Goal: Information Seeking & Learning: Learn about a topic

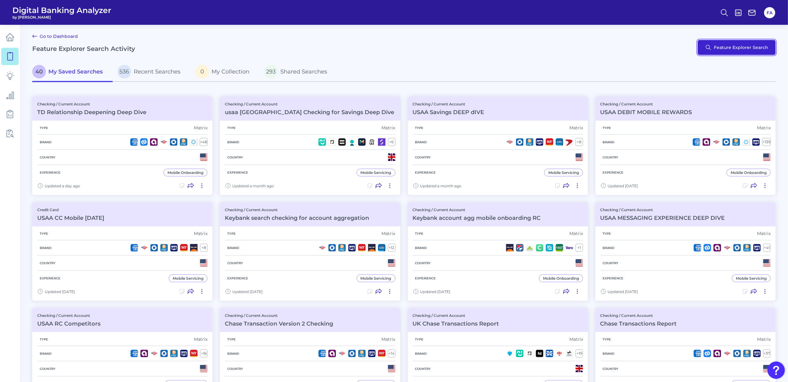
click at [748, 50] on button "Feature Explorer Search" at bounding box center [737, 47] width 78 height 15
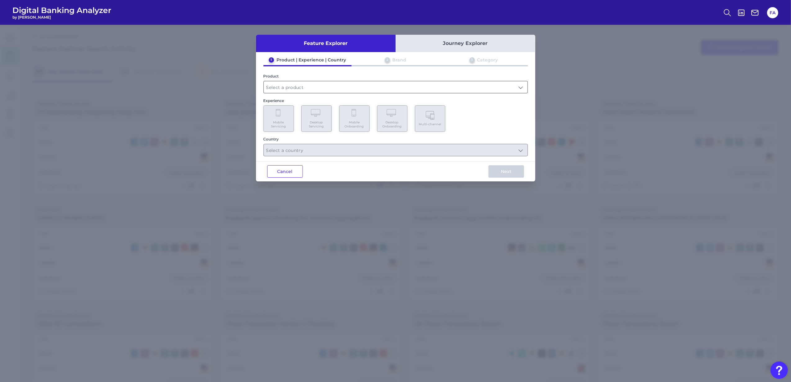
click at [406, 85] on input "text" at bounding box center [396, 87] width 264 height 12
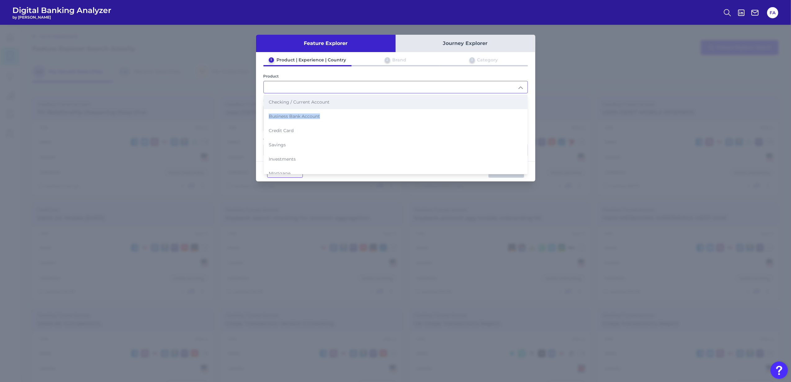
drag, startPoint x: 344, startPoint y: 111, endPoint x: 342, endPoint y: 107, distance: 4.5
click at [342, 107] on ul "Checking / Current Account Business Bank Account Credit Card Savings Investment…" at bounding box center [396, 166] width 264 height 143
drag, startPoint x: 342, startPoint y: 107, endPoint x: 338, endPoint y: 102, distance: 6.4
click at [338, 103] on li "Checking / Current Account" at bounding box center [396, 102] width 264 height 14
type input "Checking / Current Account"
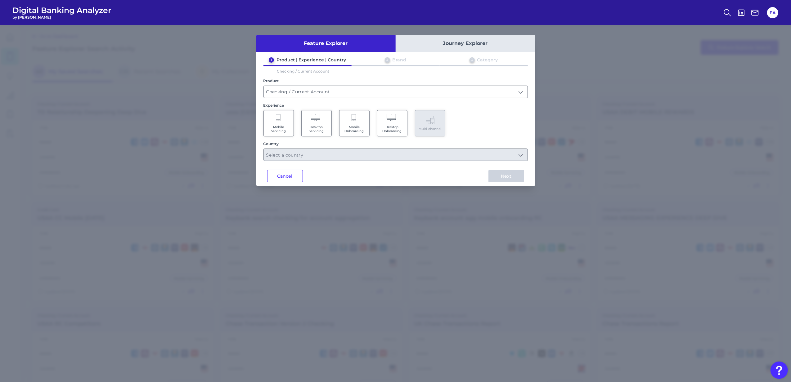
click at [274, 126] on span "Mobile Servicing" at bounding box center [279, 129] width 24 height 8
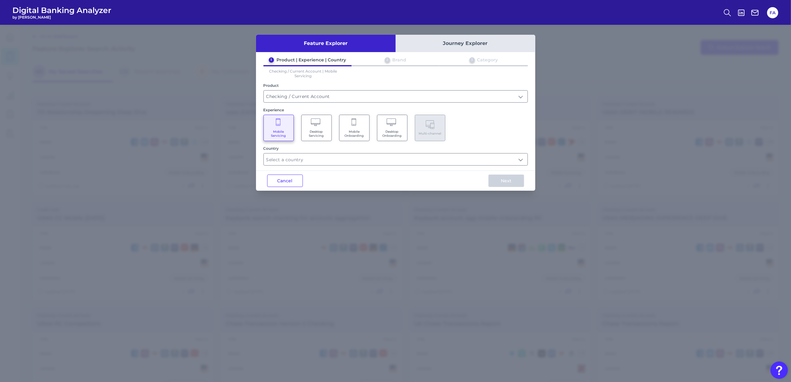
click at [314, 131] on span "Desktop Servicing" at bounding box center [317, 134] width 24 height 8
click at [291, 128] on Servicing "Mobile Servicing" at bounding box center [278, 128] width 30 height 26
click at [330, 157] on input "text" at bounding box center [396, 160] width 264 height 12
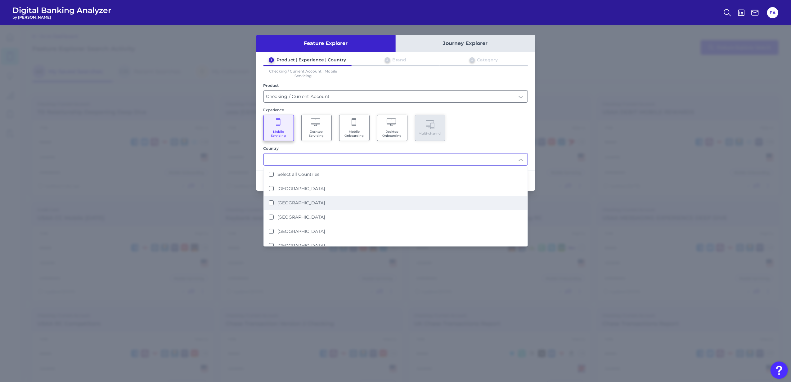
click at [350, 204] on li "[GEOGRAPHIC_DATA]" at bounding box center [396, 203] width 264 height 14
type input "[GEOGRAPHIC_DATA]"
click at [501, 133] on div "Mobile Servicing Desktop Servicing Mobile Onboarding Desktop Onboarding Multi-c…" at bounding box center [395, 128] width 264 height 26
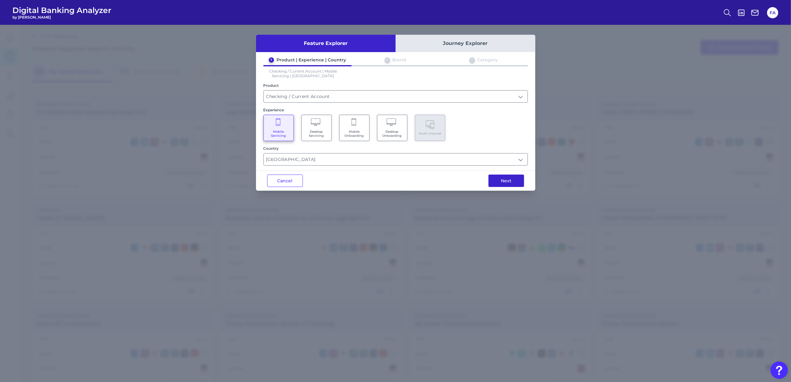
click at [508, 183] on button "Next" at bounding box center [506, 181] width 36 height 12
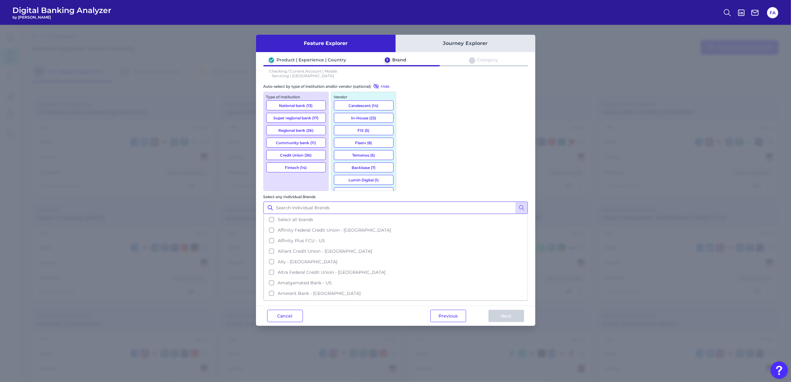
click at [463, 202] on input "Select any Individual Brands" at bounding box center [395, 208] width 264 height 12
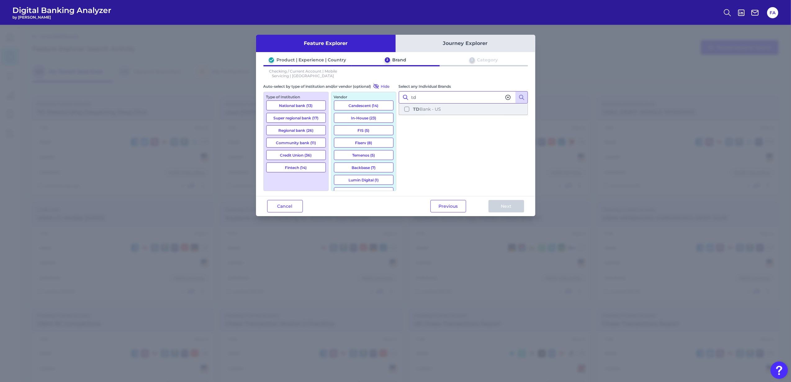
click at [465, 106] on button "TD Bank - US" at bounding box center [463, 109] width 128 height 11
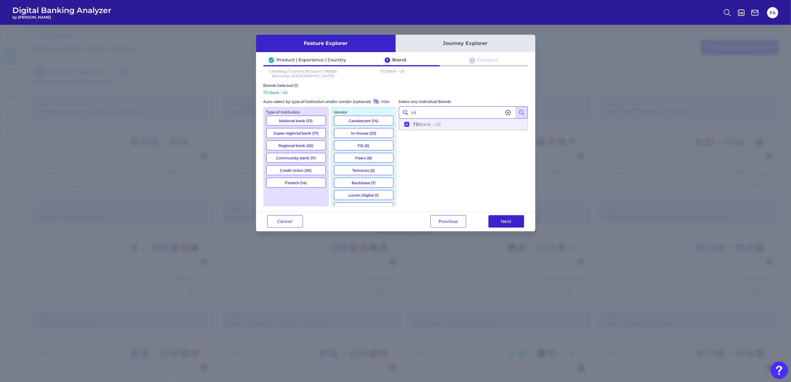
type input "td"
click at [521, 226] on button "Next" at bounding box center [506, 221] width 36 height 12
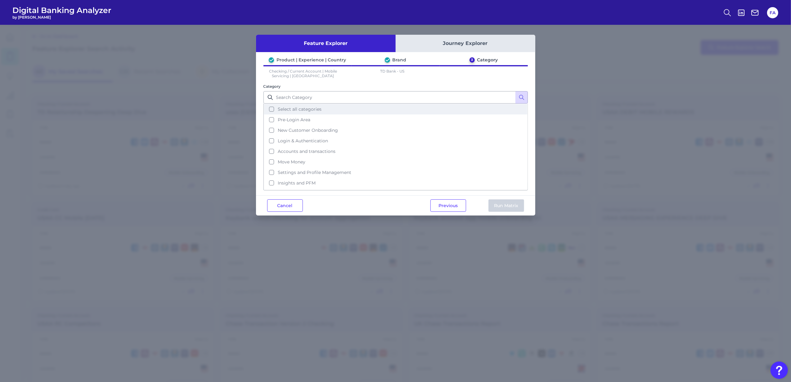
click at [344, 105] on button "Select all categories" at bounding box center [395, 109] width 263 height 11
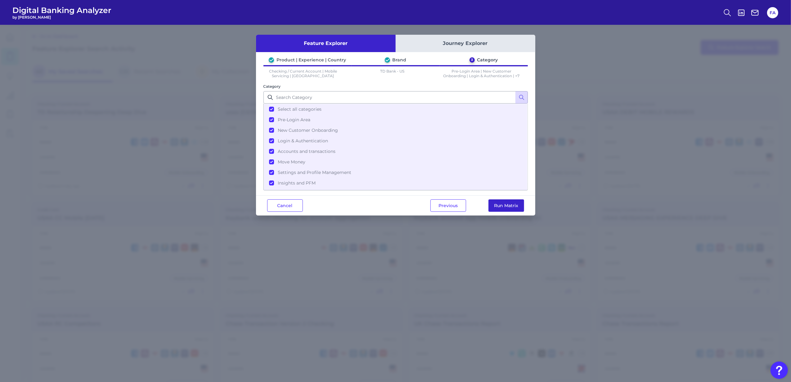
click at [508, 209] on button "Run Matrix" at bounding box center [506, 206] width 36 height 12
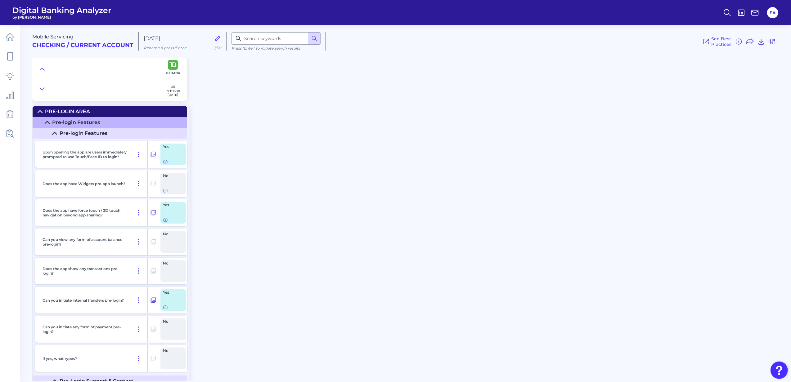
click at [68, 106] on summary "Pre-Login Area" at bounding box center [110, 111] width 155 height 11
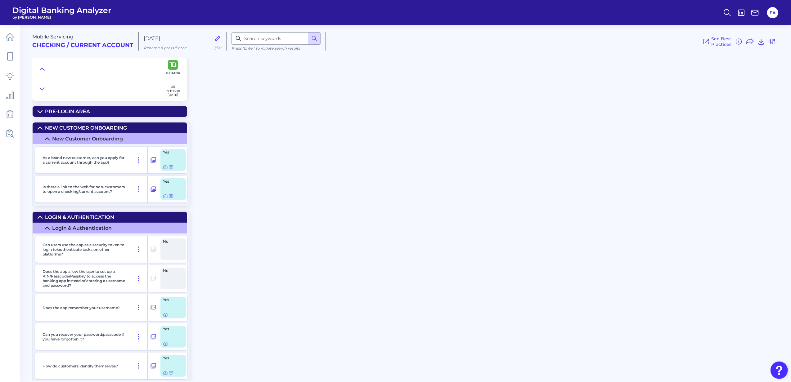
click at [41, 71] on icon at bounding box center [42, 69] width 5 height 6
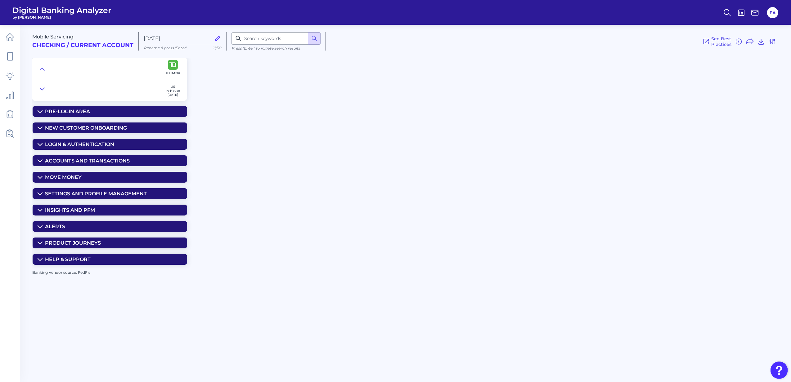
click at [80, 213] on div "Insights and PFM" at bounding box center [70, 210] width 50 height 6
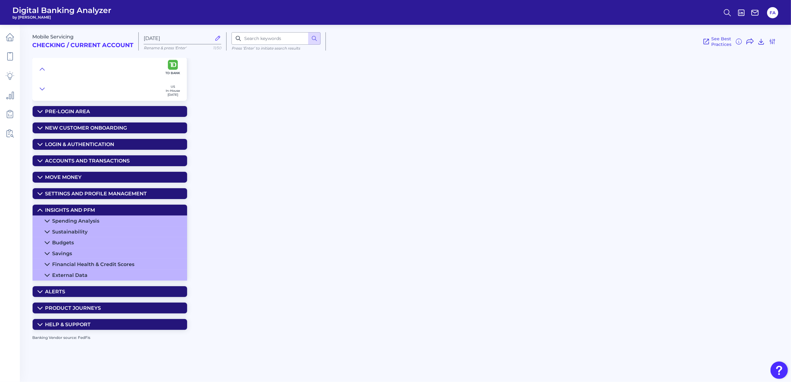
click at [79, 213] on div "Insights and PFM" at bounding box center [70, 210] width 50 height 6
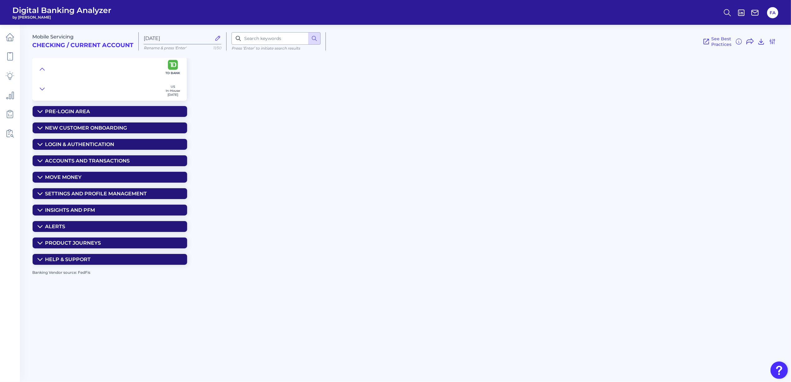
click at [80, 216] on summary "Insights and PFM" at bounding box center [110, 210] width 155 height 11
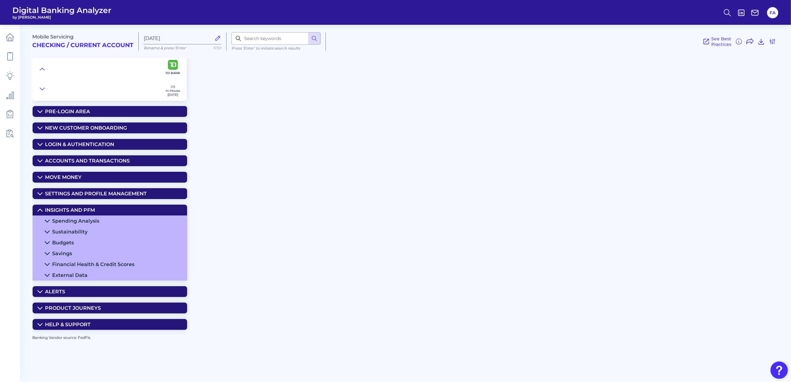
click at [66, 297] on summary "Alerts" at bounding box center [110, 291] width 155 height 11
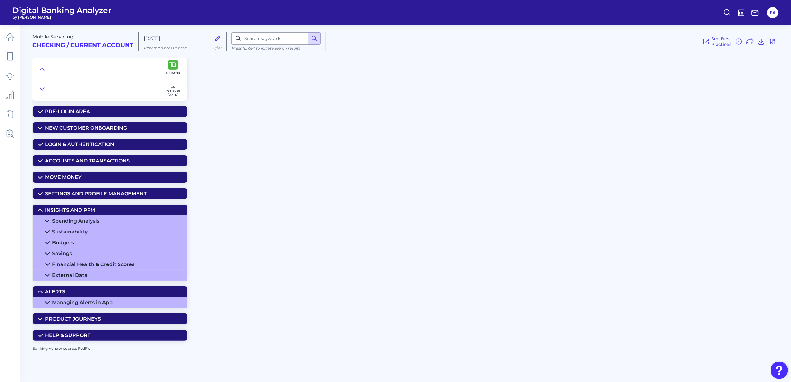
click at [60, 322] on summary "Product Journeys" at bounding box center [110, 319] width 155 height 11
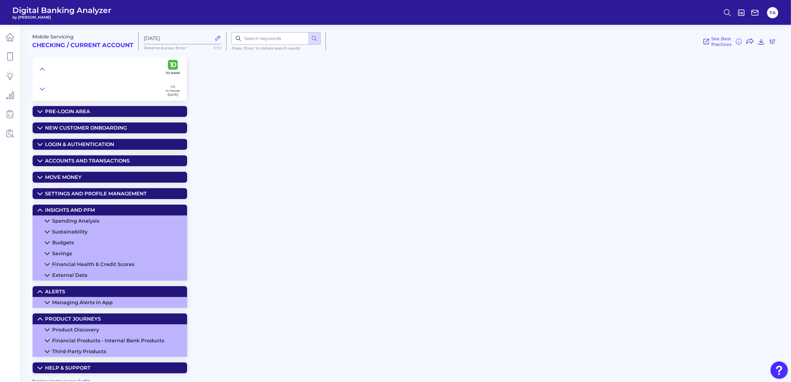
scroll to position [13, 0]
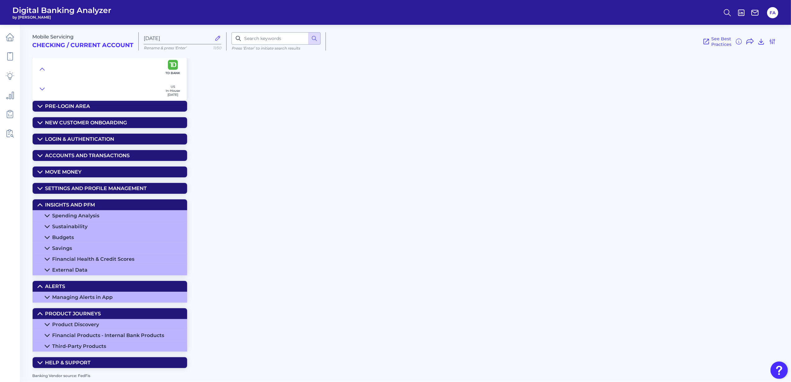
click at [50, 186] on div "Settings and Profile Management" at bounding box center [96, 189] width 102 height 6
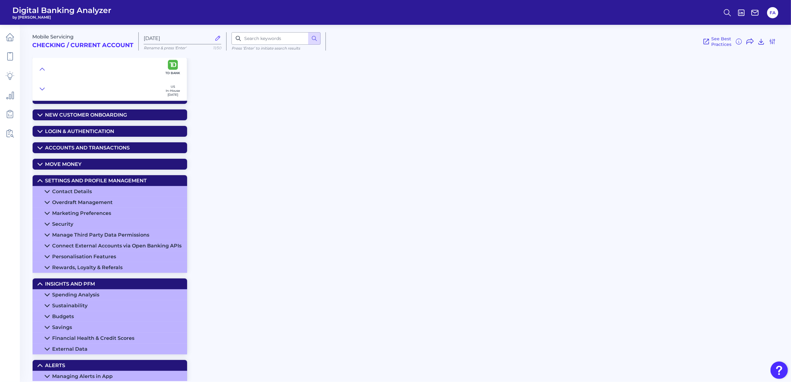
click at [61, 271] on div "Rewards, Loyalty & Referals" at bounding box center [87, 268] width 70 height 6
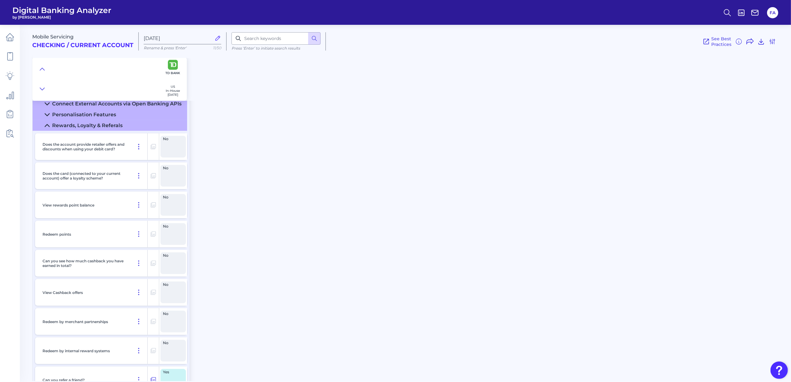
scroll to position [137, 0]
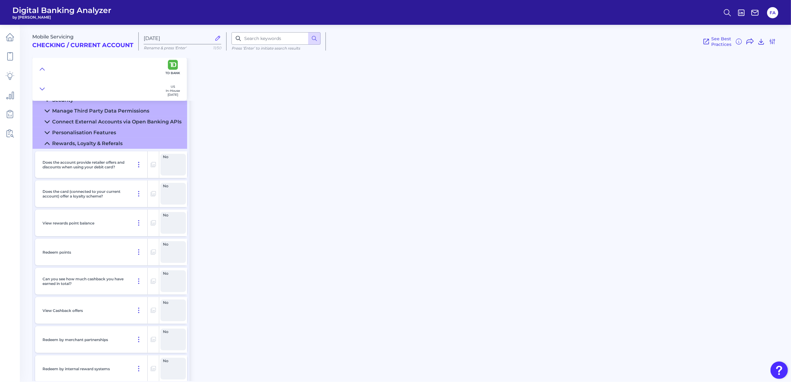
click at [47, 17] on span "by [PERSON_NAME]" at bounding box center [61, 17] width 99 height 5
drag, startPoint x: 47, startPoint y: 17, endPoint x: 38, endPoint y: 13, distance: 10.4
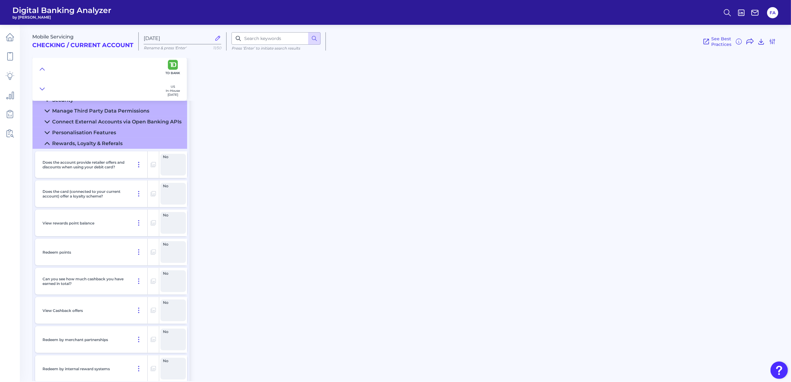
click at [41, 13] on span "Digital Banking Analyzer" at bounding box center [61, 10] width 99 height 9
click at [38, 13] on span "Digital Banking Analyzer" at bounding box center [61, 10] width 99 height 9
drag, startPoint x: 38, startPoint y: 13, endPoint x: 35, endPoint y: 24, distance: 11.7
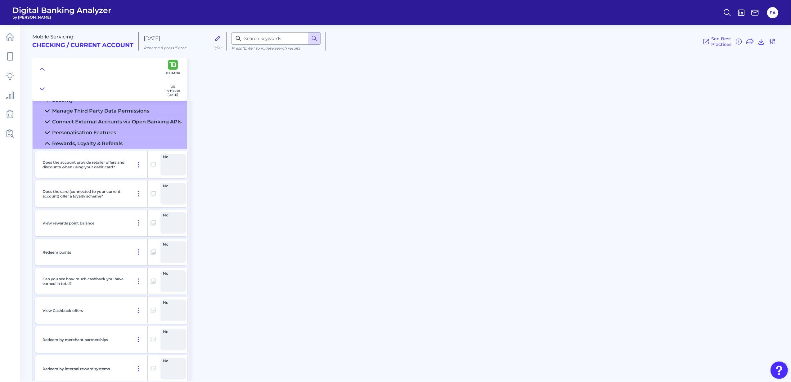
click at [35, 24] on header "Digital Banking Analyzer by [PERSON_NAME] FA" at bounding box center [395, 12] width 791 height 25
click at [31, 18] on span "by [PERSON_NAME]" at bounding box center [61, 17] width 99 height 5
